Goal: Complete application form

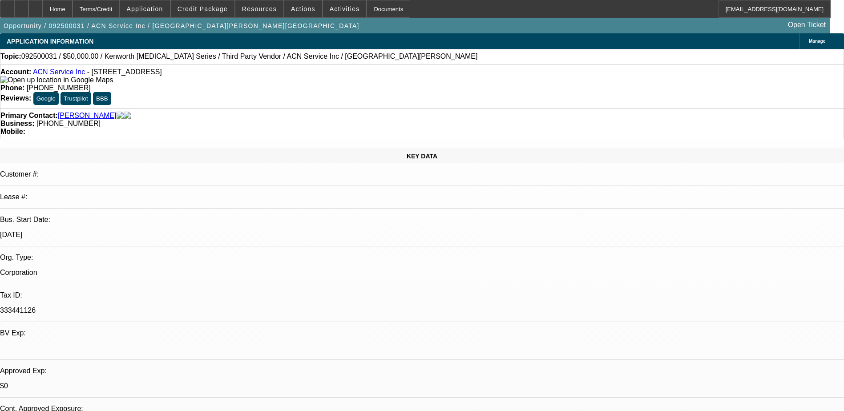
select select "0"
select select "0.1"
select select "4"
select select "0"
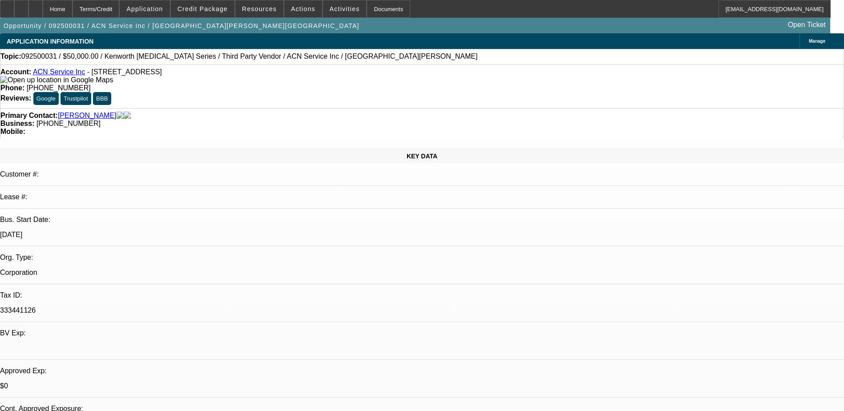
select select "0"
select select "0.1"
select select "4"
select select "0.15"
select select "2"
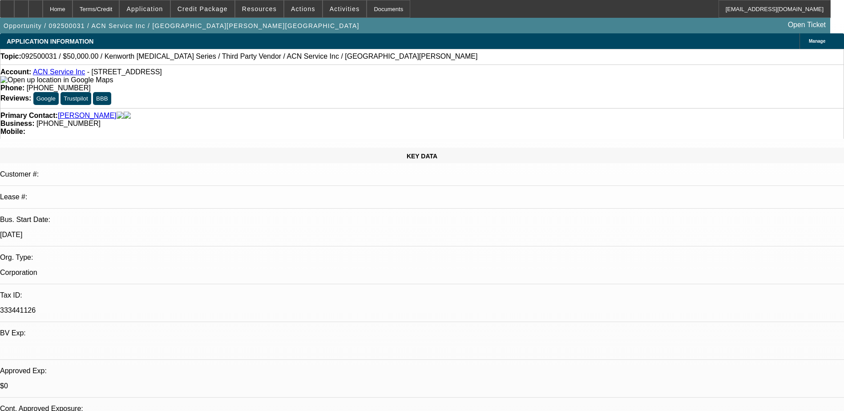
select select "2"
select select "0.1"
select select "4"
